Goal: Task Accomplishment & Management: Use online tool/utility

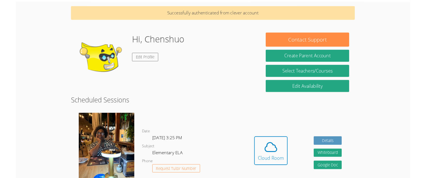
scroll to position [33, 0]
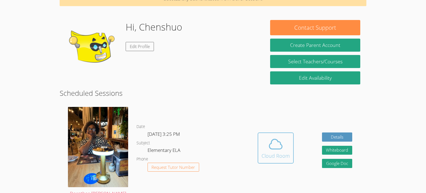
click at [283, 142] on span at bounding box center [275, 144] width 28 height 16
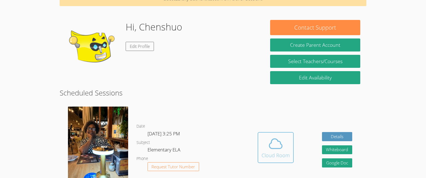
click at [263, 145] on span at bounding box center [275, 144] width 28 height 16
click at [269, 138] on icon at bounding box center [276, 144] width 16 height 16
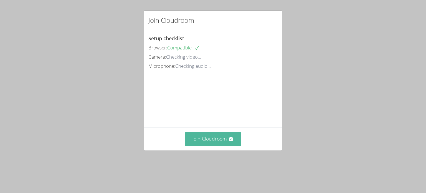
click at [218, 146] on button "Join Cloudroom" at bounding box center [213, 139] width 57 height 14
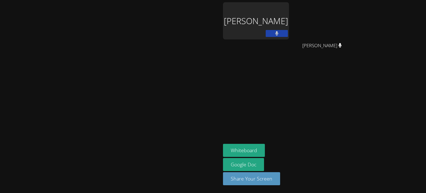
click at [289, 22] on div "Chenshuo Ma" at bounding box center [256, 20] width 66 height 37
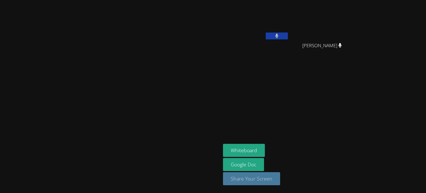
click at [280, 184] on button "Share Your Screen" at bounding box center [251, 178] width 57 height 13
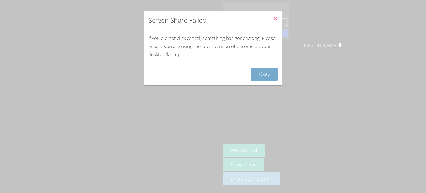
click at [269, 76] on button "Okay" at bounding box center [264, 74] width 27 height 13
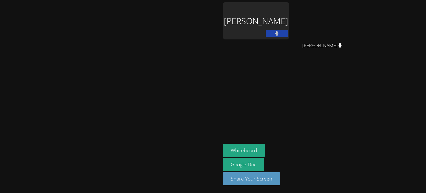
click at [278, 33] on icon at bounding box center [276, 33] width 3 height 5
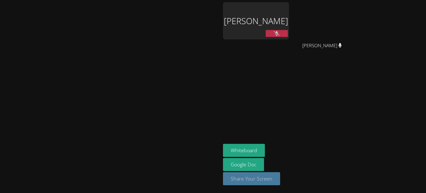
click at [280, 181] on button "Share Your Screen" at bounding box center [251, 178] width 57 height 13
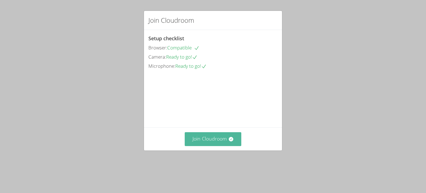
click at [218, 146] on button "Join Cloudroom" at bounding box center [213, 139] width 57 height 14
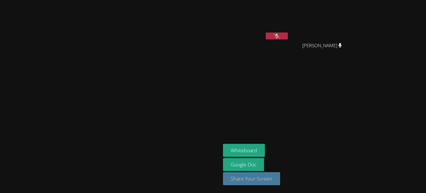
click at [280, 178] on button "Share Your Screen" at bounding box center [251, 178] width 57 height 13
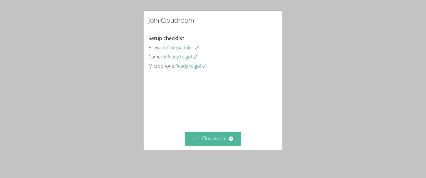
click at [228, 145] on button "Join Cloudroom" at bounding box center [213, 139] width 57 height 14
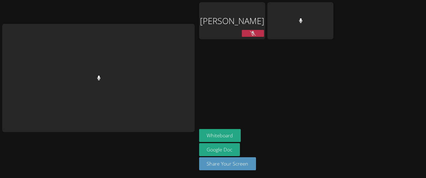
click at [366, 71] on div "Chenshuo Ma Whiteboard Google Doc Share Your Screen" at bounding box center [213, 89] width 426 height 178
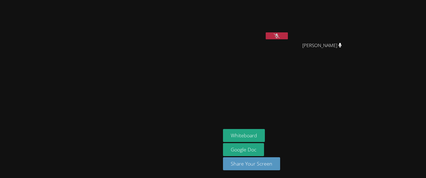
click at [266, 33] on button at bounding box center [277, 35] width 22 height 7
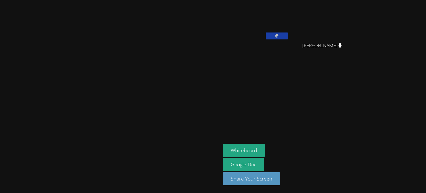
click at [127, 86] on video at bounding box center [110, 85] width 83 height 122
click at [129, 84] on video at bounding box center [110, 85] width 83 height 122
click at [130, 84] on video at bounding box center [110, 85] width 83 height 122
drag, startPoint x: 128, startPoint y: 86, endPoint x: 133, endPoint y: 78, distance: 8.8
click at [133, 78] on video at bounding box center [110, 85] width 83 height 122
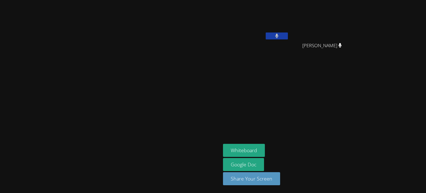
click at [126, 85] on video at bounding box center [110, 85] width 83 height 122
drag, startPoint x: 129, startPoint y: 86, endPoint x: 125, endPoint y: 83, distance: 5.7
click at [125, 83] on video at bounding box center [110, 85] width 83 height 122
drag, startPoint x: 127, startPoint y: 84, endPoint x: 131, endPoint y: 87, distance: 4.4
click at [131, 87] on video at bounding box center [110, 85] width 83 height 122
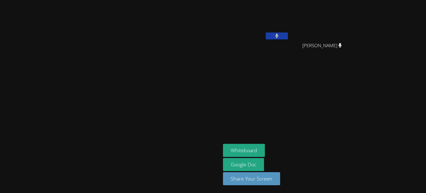
drag, startPoint x: 130, startPoint y: 83, endPoint x: 133, endPoint y: 80, distance: 4.5
click at [133, 80] on video at bounding box center [110, 85] width 83 height 122
drag, startPoint x: 113, startPoint y: 106, endPoint x: 115, endPoint y: 101, distance: 5.4
click at [115, 101] on video at bounding box center [110, 85] width 83 height 122
click at [119, 104] on video at bounding box center [110, 85] width 83 height 122
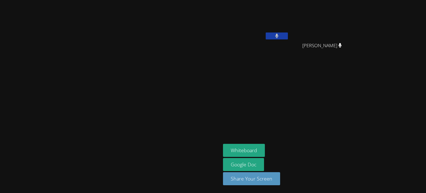
drag, startPoint x: 132, startPoint y: 116, endPoint x: 118, endPoint y: 103, distance: 18.4
click at [118, 103] on video at bounding box center [110, 85] width 83 height 122
drag, startPoint x: 114, startPoint y: 109, endPoint x: 117, endPoint y: 106, distance: 3.7
click at [117, 106] on video at bounding box center [110, 85] width 83 height 122
drag, startPoint x: 80, startPoint y: 79, endPoint x: 113, endPoint y: 73, distance: 34.2
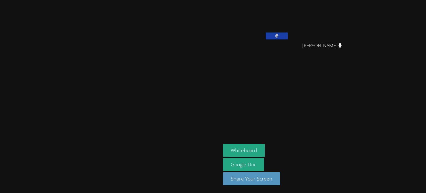
click at [113, 73] on video at bounding box center [110, 85] width 83 height 122
click at [80, 73] on video at bounding box center [110, 85] width 83 height 122
drag, startPoint x: 79, startPoint y: 86, endPoint x: 97, endPoint y: 89, distance: 18.2
click at [97, 89] on video at bounding box center [110, 85] width 83 height 122
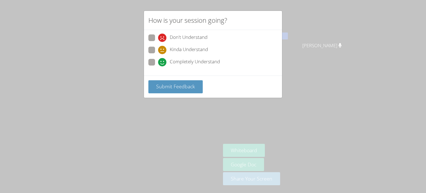
click at [196, 114] on div "How is your session going? Don't Understand Kinda Understand Completely Underst…" at bounding box center [213, 96] width 426 height 193
click at [158, 66] on span at bounding box center [158, 66] width 0 height 0
click at [158, 62] on input "Completely Understand" at bounding box center [160, 61] width 5 height 5
radio input "true"
click at [168, 85] on span "Submit Feedback" at bounding box center [175, 86] width 39 height 7
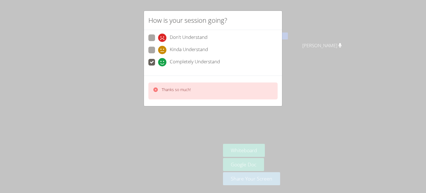
click at [234, 82] on div "Thanks so much!" at bounding box center [213, 90] width 138 height 30
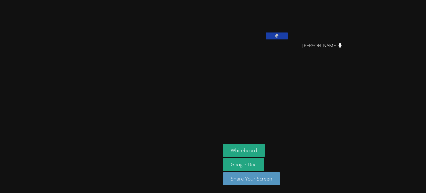
click at [342, 44] on icon at bounding box center [340, 45] width 4 height 5
click at [342, 45] on icon at bounding box center [339, 45] width 3 height 5
click at [288, 37] on button at bounding box center [277, 35] width 22 height 7
